Goal: Register for event/course: Register for event/course

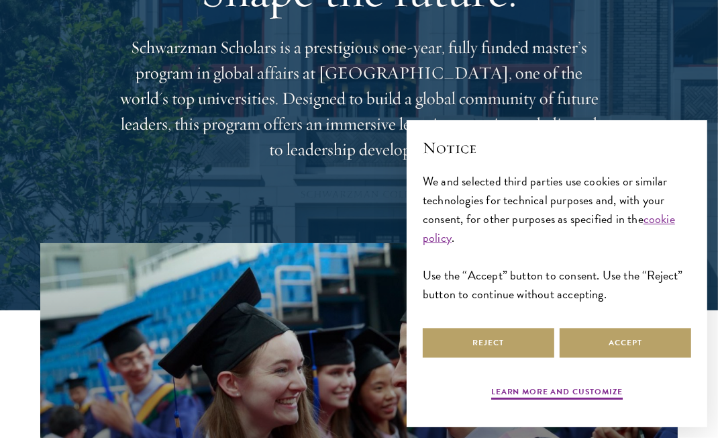
scroll to position [159, 0]
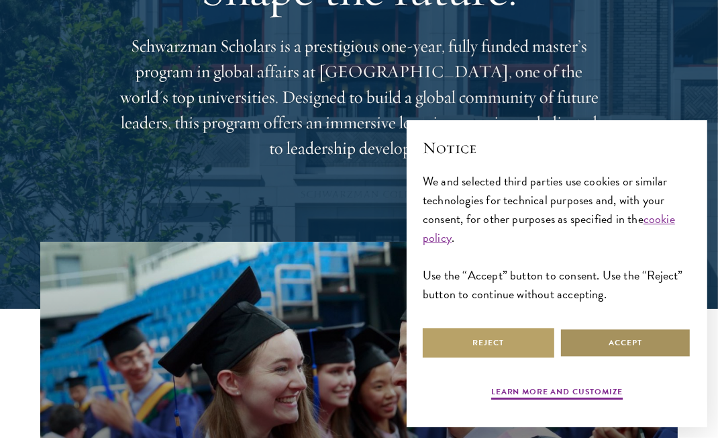
click at [633, 358] on button "Accept" at bounding box center [626, 343] width 132 height 30
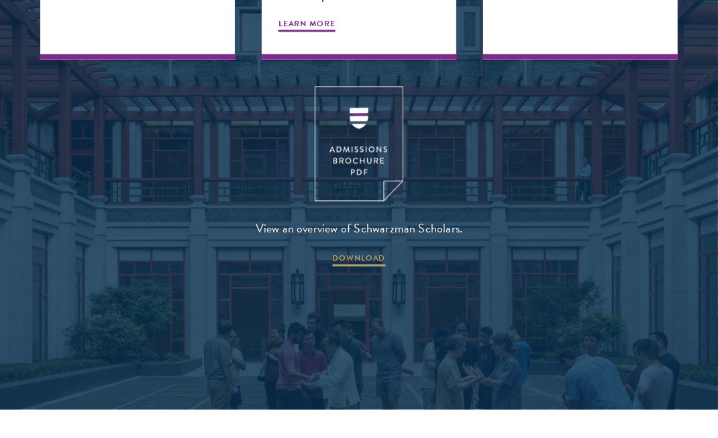
scroll to position [1632, 0]
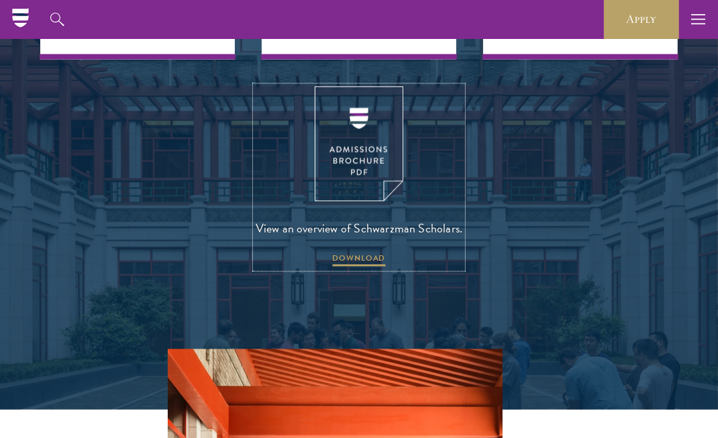
click at [359, 218] on span "View an overview of Schwarzman Scholars." at bounding box center [359, 228] width 207 height 20
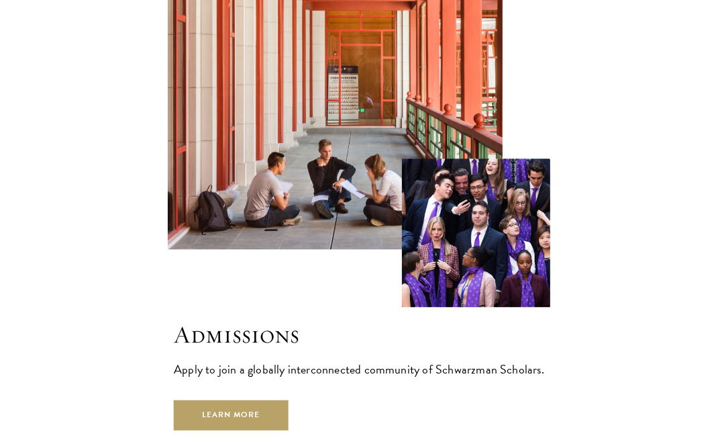
scroll to position [2180, 0]
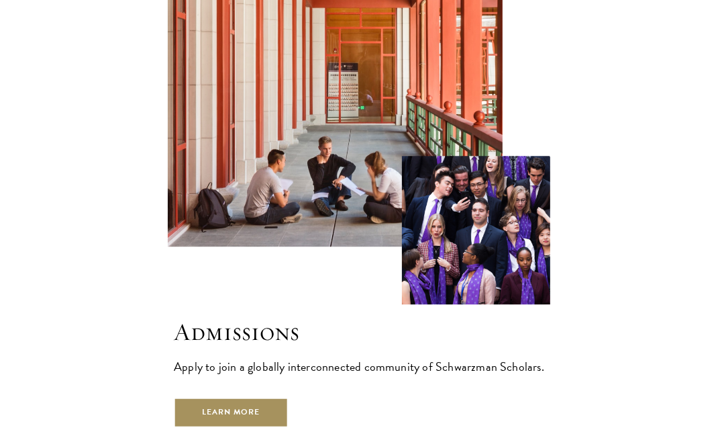
click at [285, 397] on link "Learn More" at bounding box center [231, 412] width 115 height 30
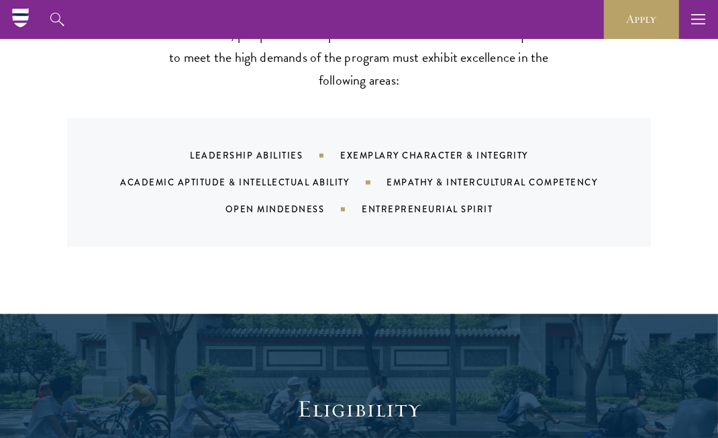
scroll to position [1252, 0]
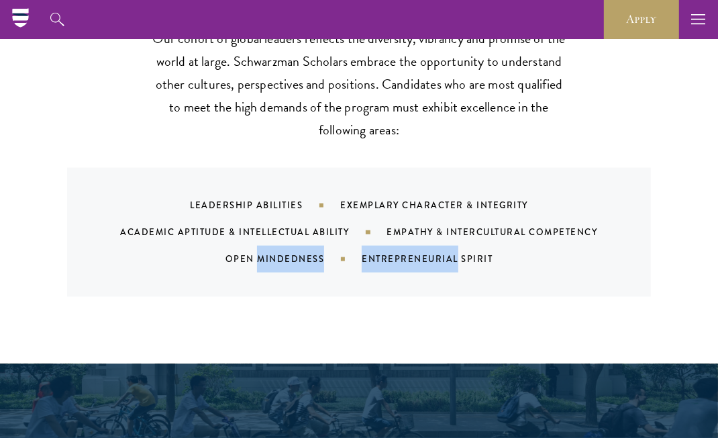
click at [383, 304] on div "What We're Looking For Our cohort of global leaders reflects the diversity, vib…" at bounding box center [359, 160] width 718 height 408
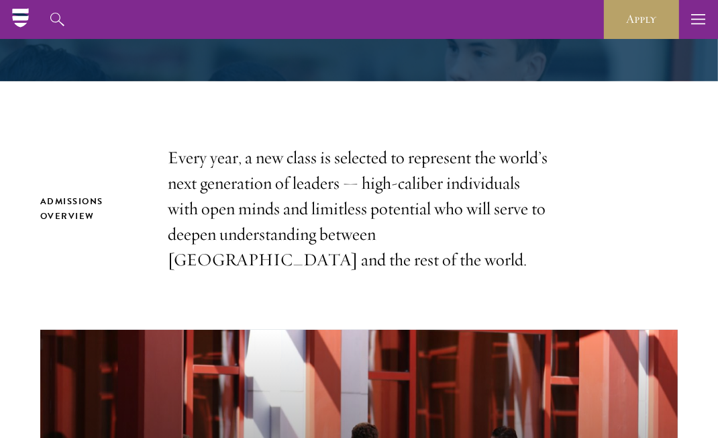
scroll to position [0, 0]
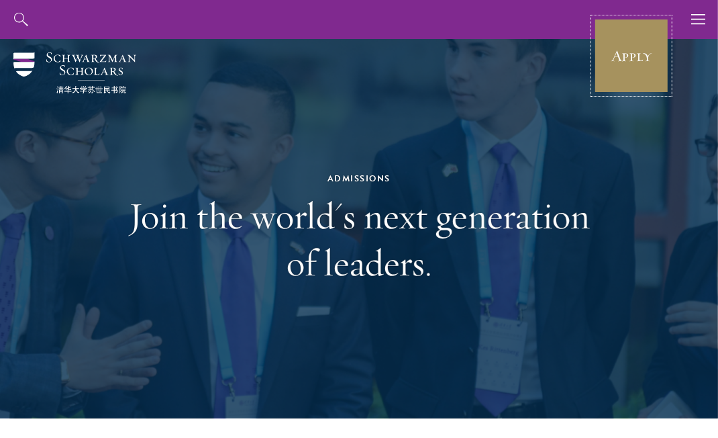
click at [631, 58] on link "Apply" at bounding box center [631, 55] width 75 height 75
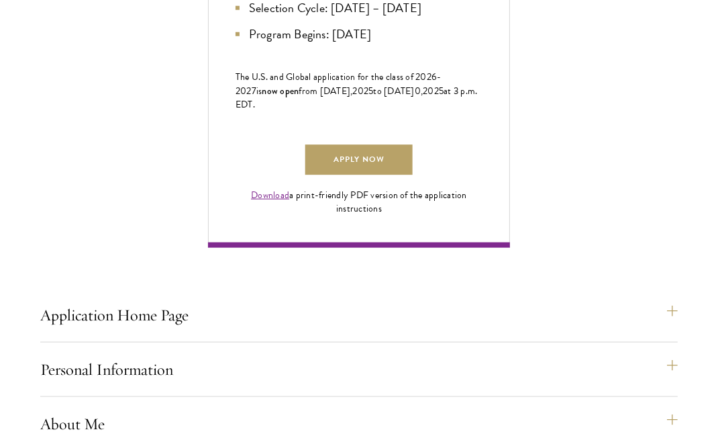
scroll to position [881, 0]
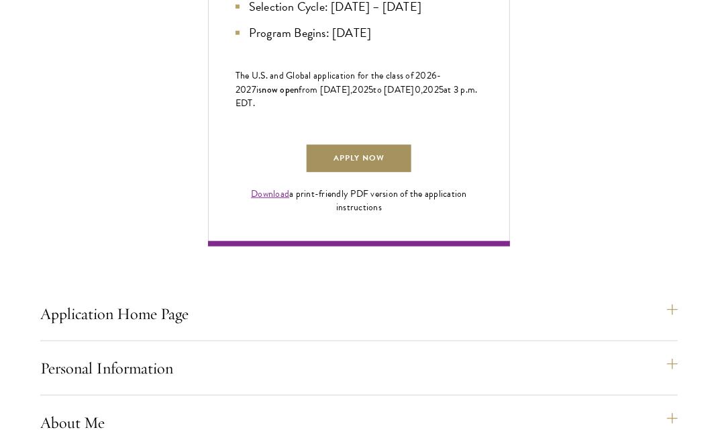
click at [384, 174] on link "Apply Now" at bounding box center [359, 159] width 107 height 30
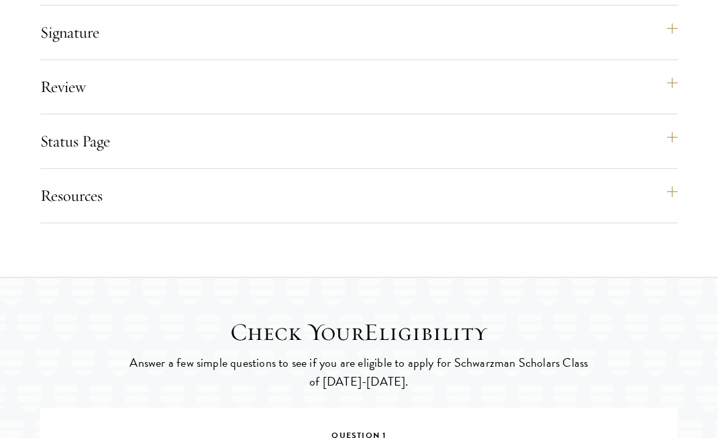
scroll to position [1817, 0]
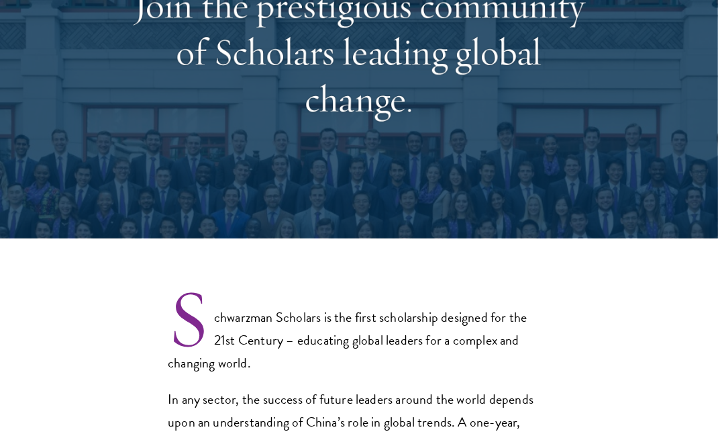
select select "Select Country"
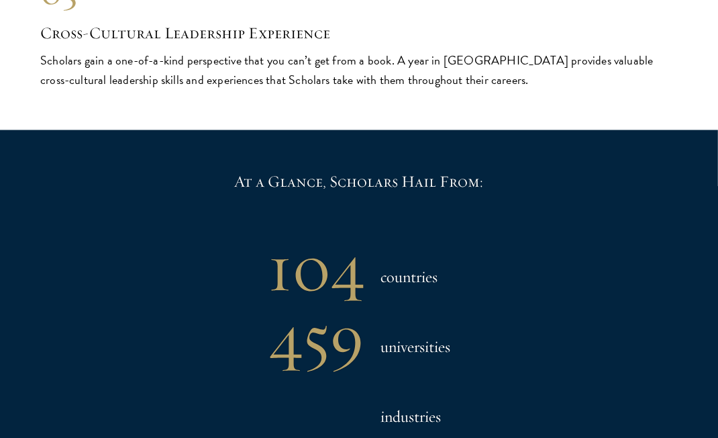
scroll to position [1693, 0]
